Goal: Task Accomplishment & Management: Manage account settings

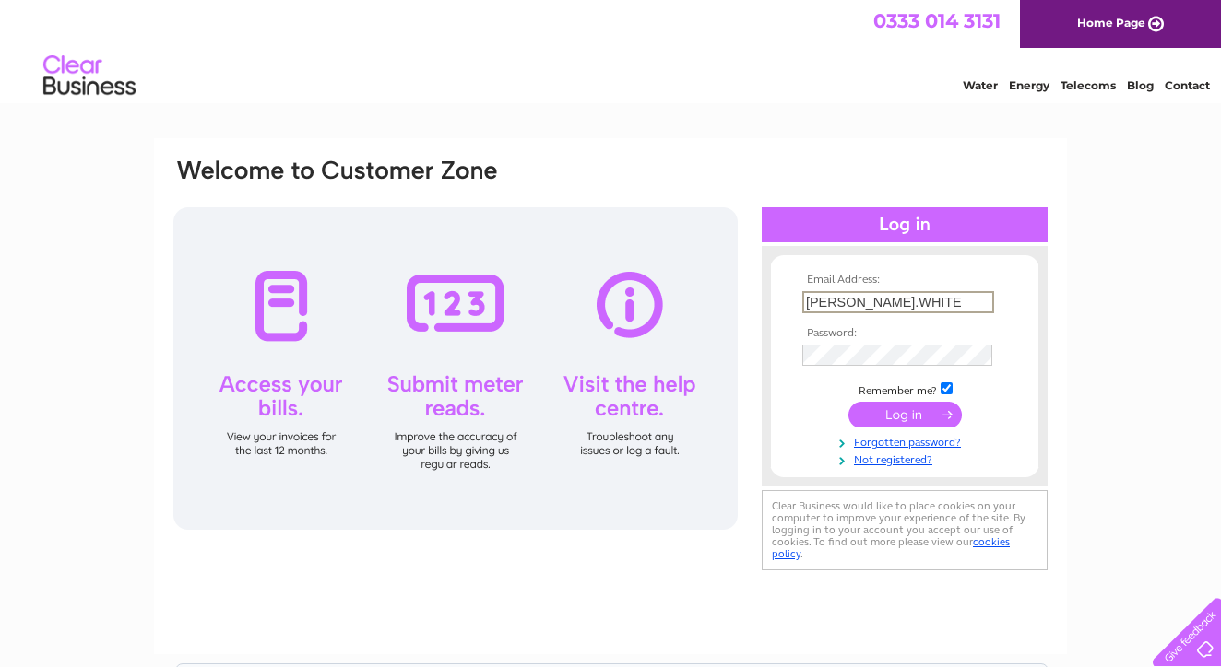
click at [904, 428] on input "submit" at bounding box center [904, 415] width 113 height 26
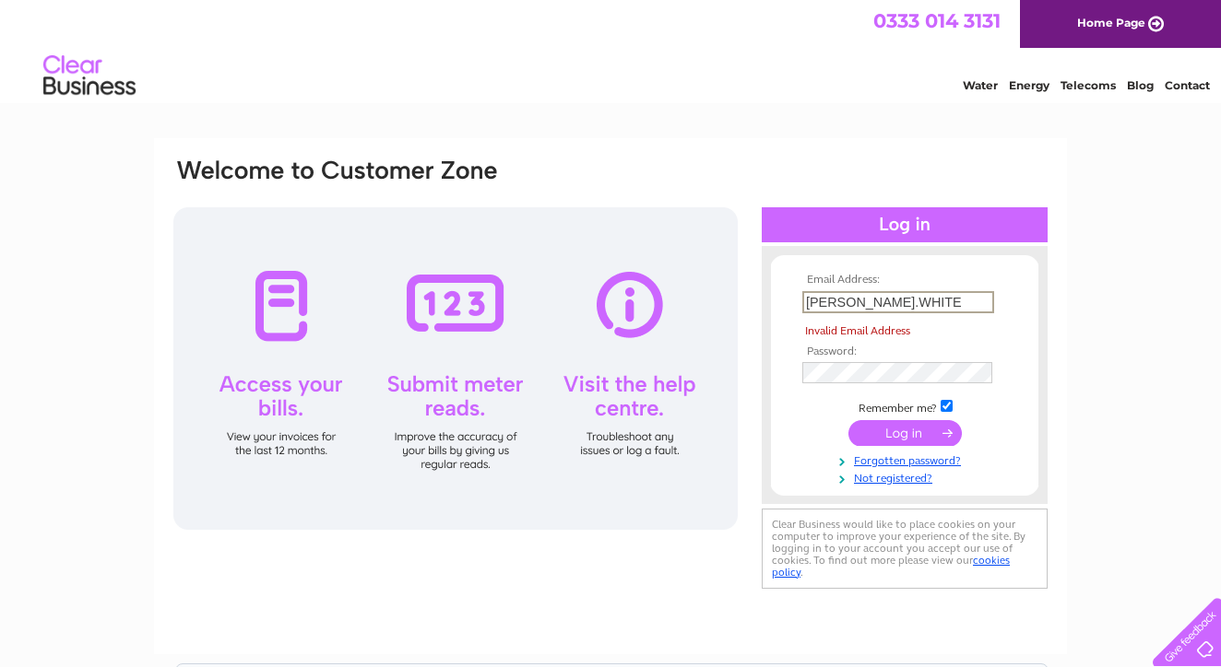
click at [921, 435] on input "submit" at bounding box center [904, 433] width 113 height 26
type input "R"
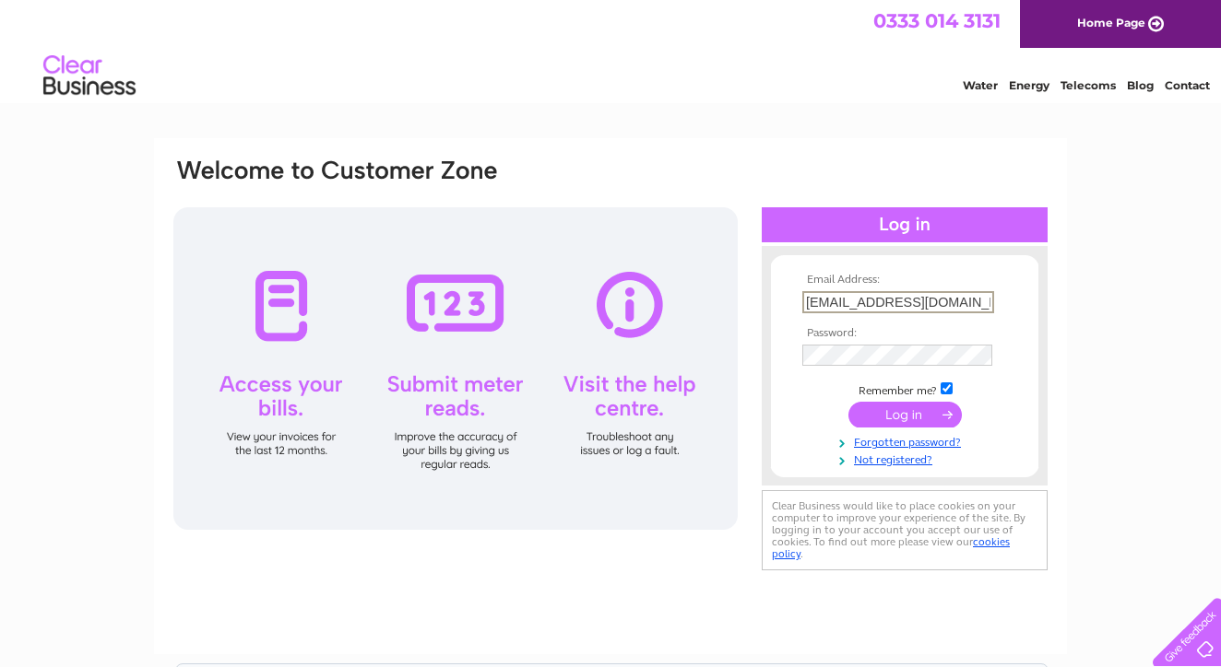
type input "info@iconbodyrepairs.co.uk"
click at [900, 406] on input "submit" at bounding box center [904, 415] width 113 height 26
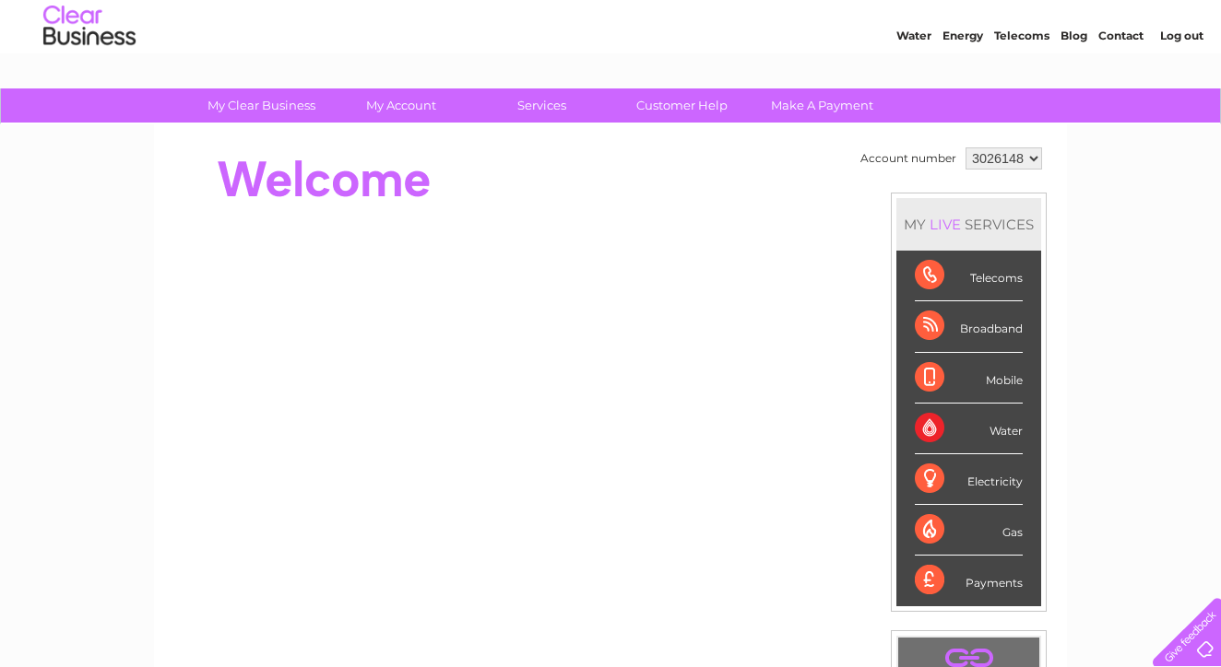
scroll to position [71, 0]
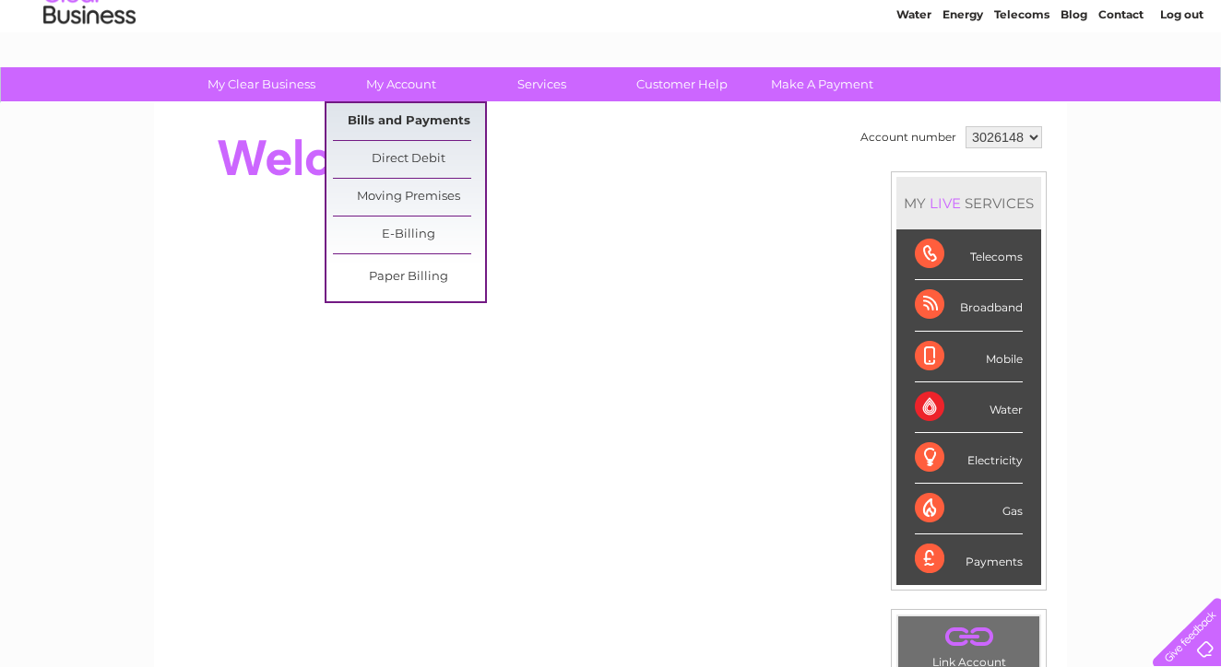
click at [410, 120] on link "Bills and Payments" at bounding box center [409, 121] width 152 height 37
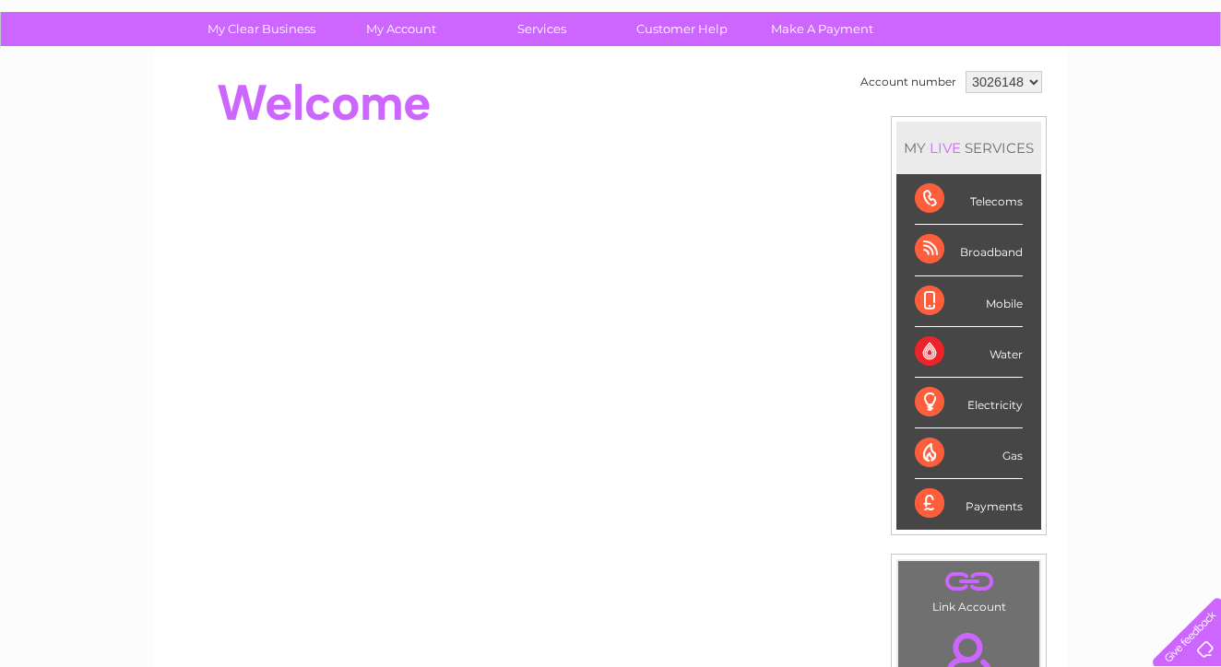
scroll to position [128, 0]
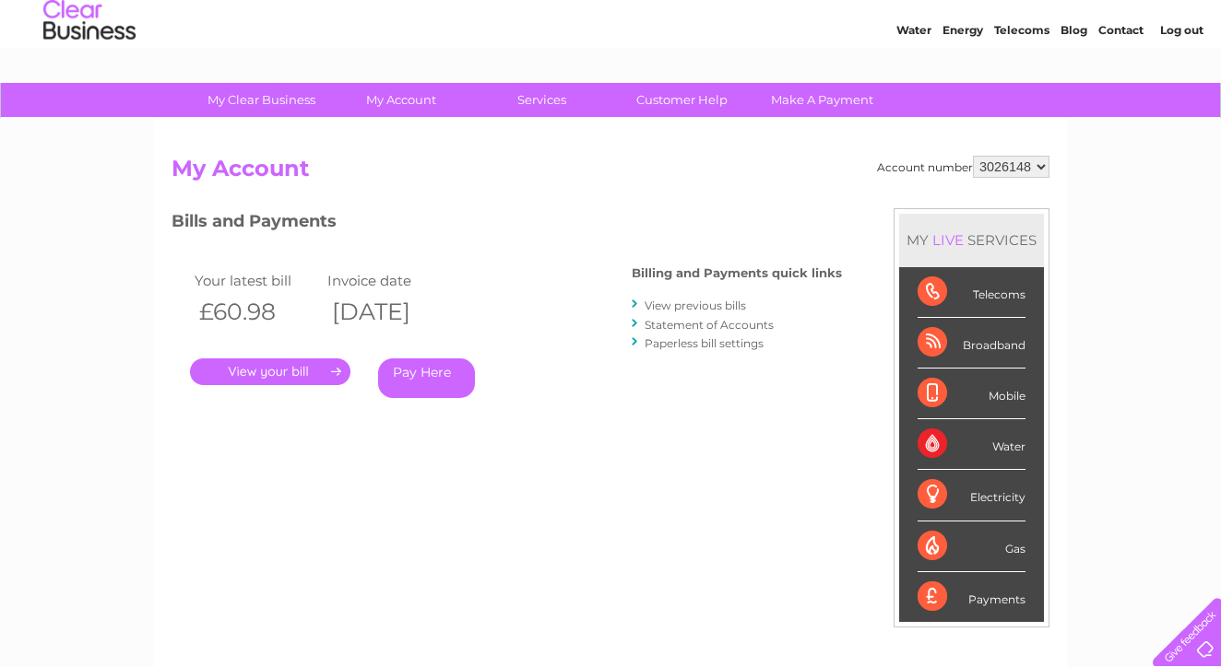
click at [301, 379] on link "." at bounding box center [270, 372] width 160 height 27
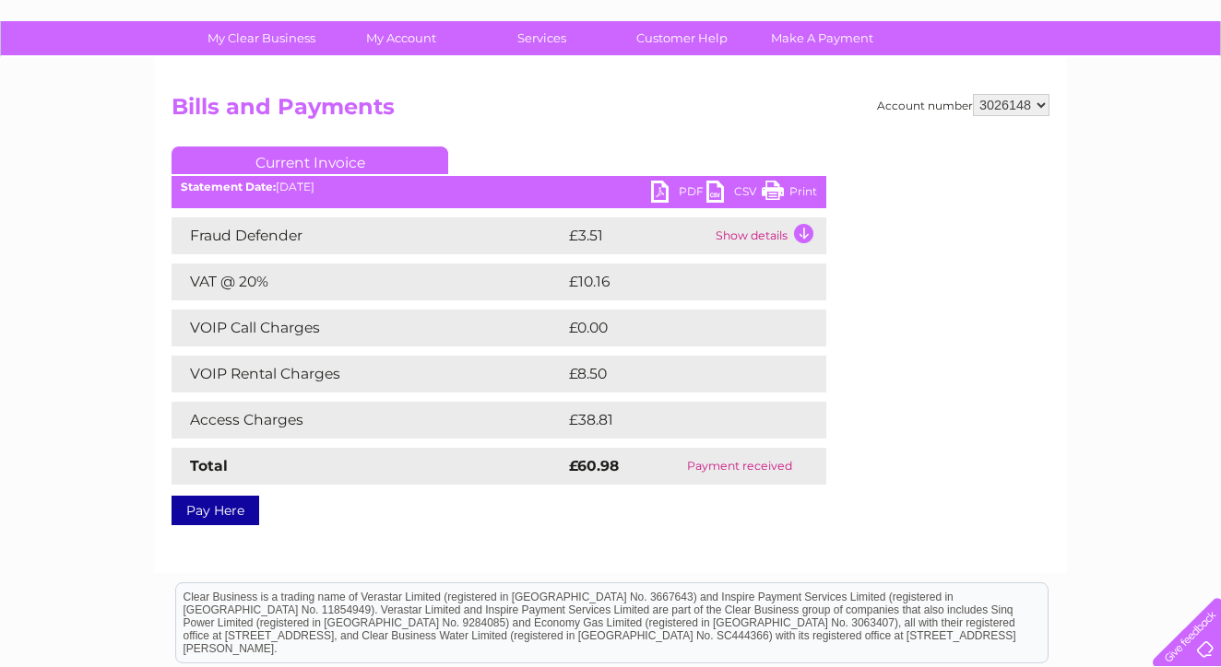
scroll to position [61, 0]
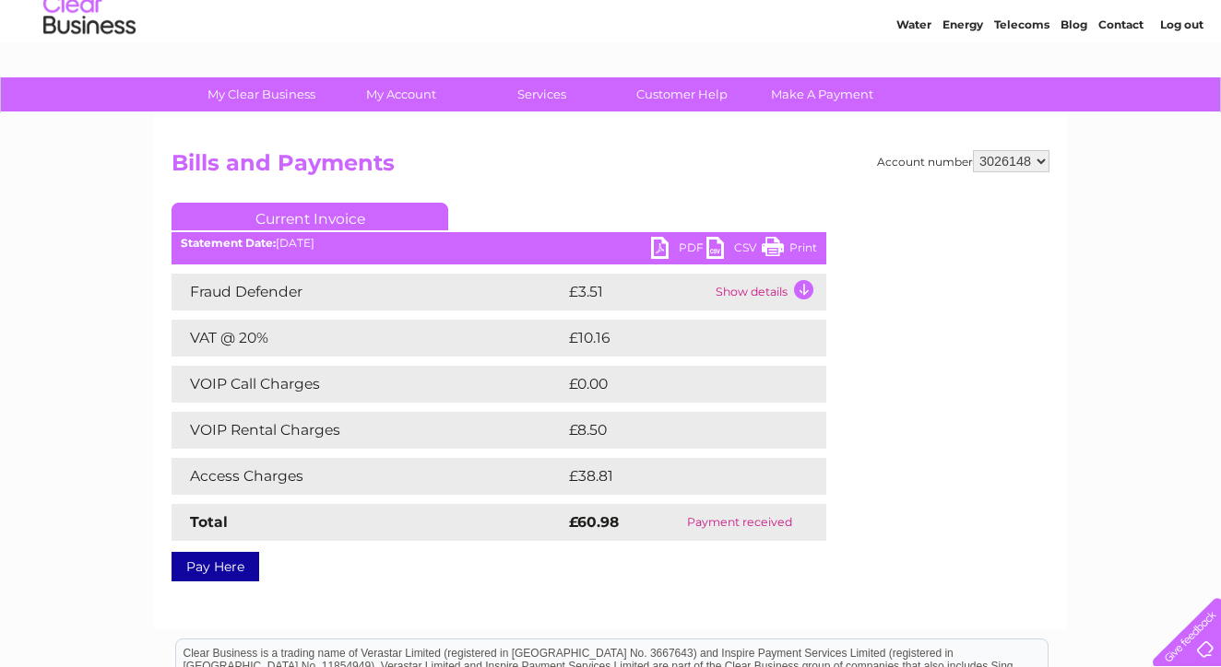
click at [679, 248] on link "PDF" at bounding box center [678, 250] width 55 height 27
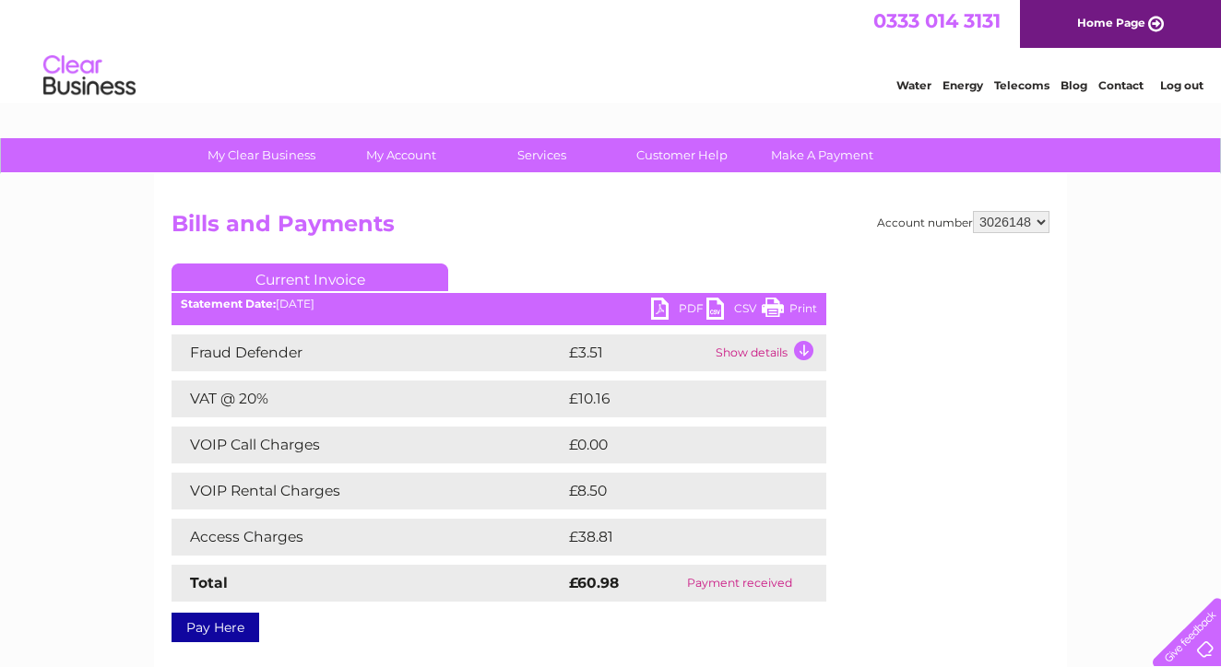
scroll to position [0, 0]
